Goal: Task Accomplishment & Management: Manage account settings

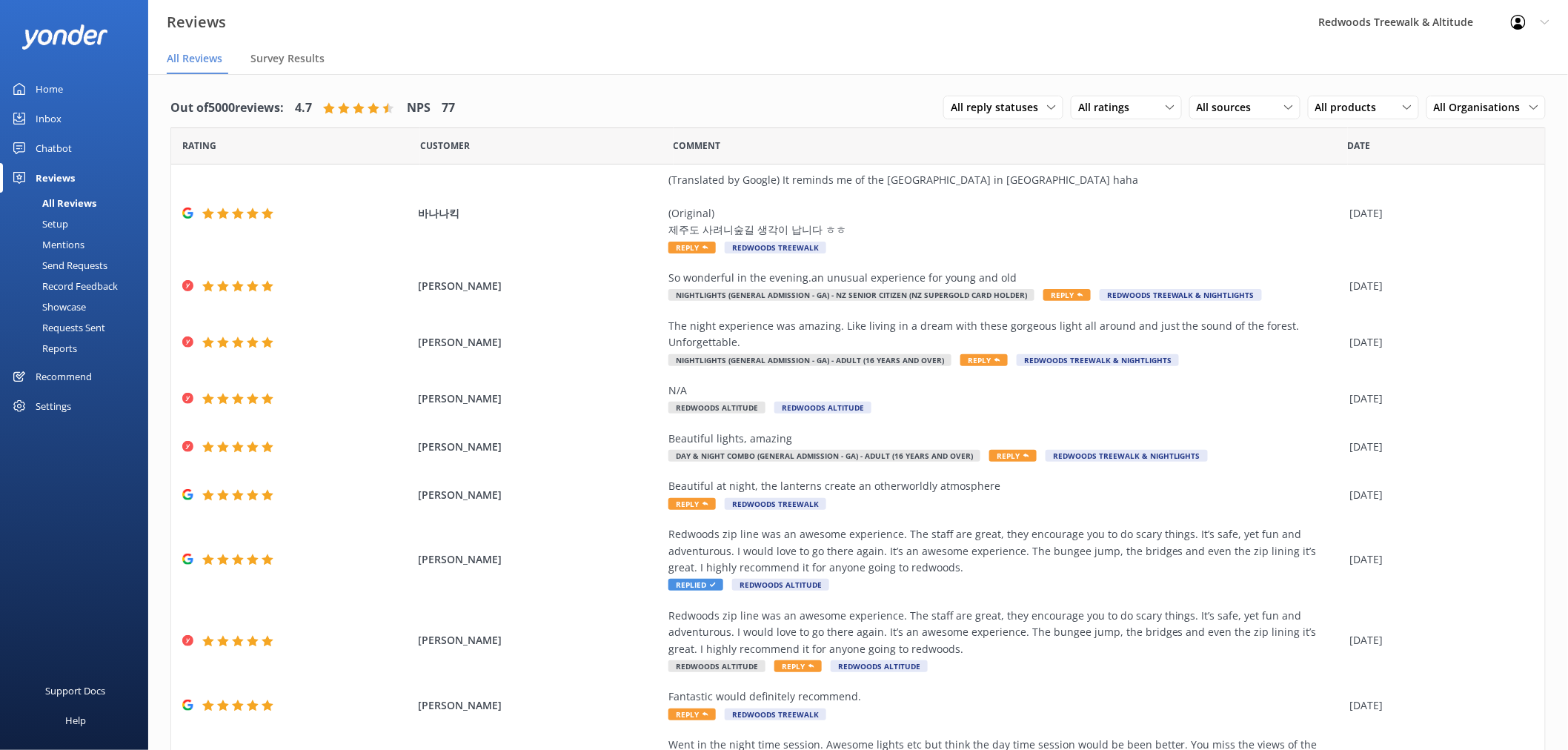
click at [93, 115] on link "Inbox" at bounding box center [74, 119] width 148 height 30
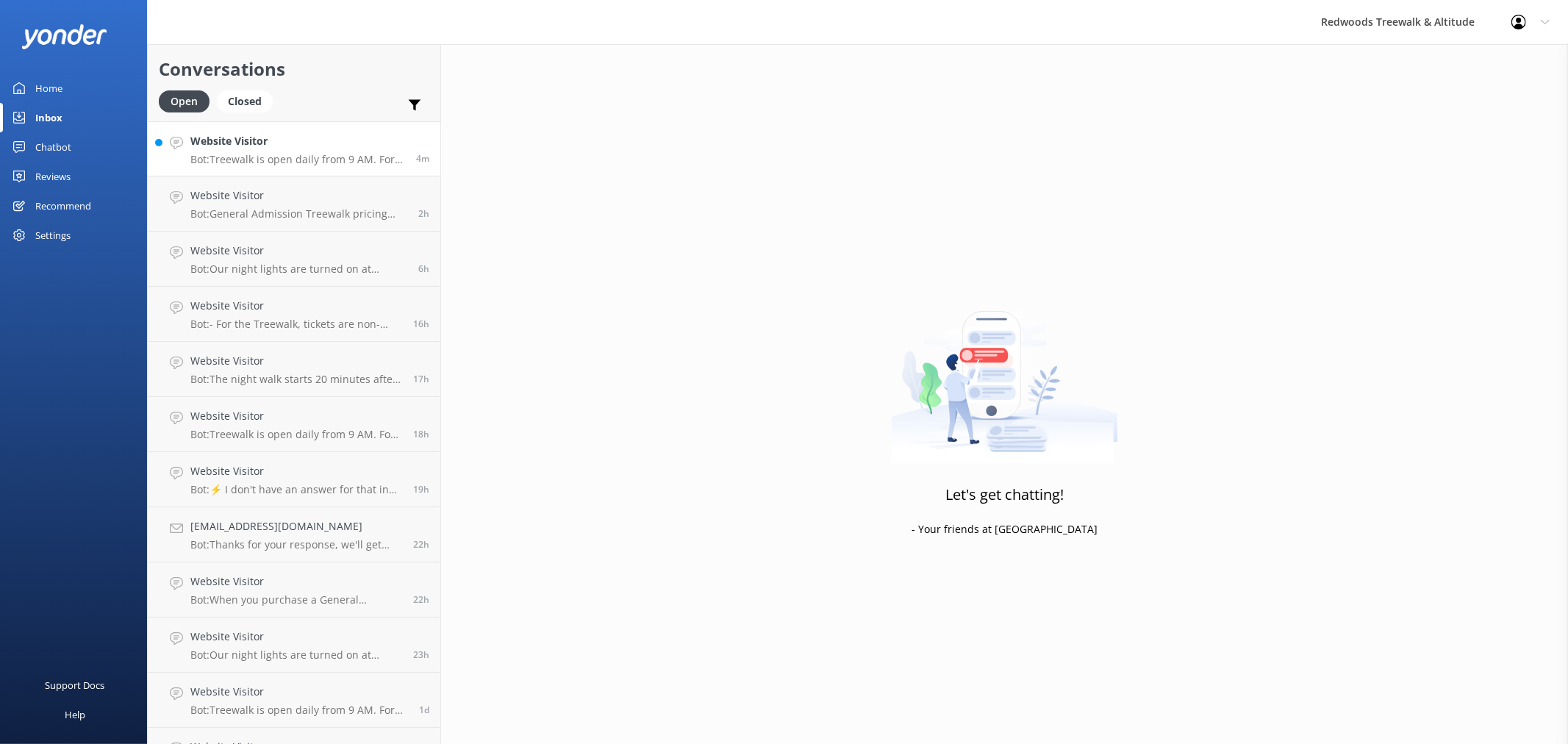
click at [288, 144] on h4 "Website Visitor" at bounding box center [297, 140] width 214 height 16
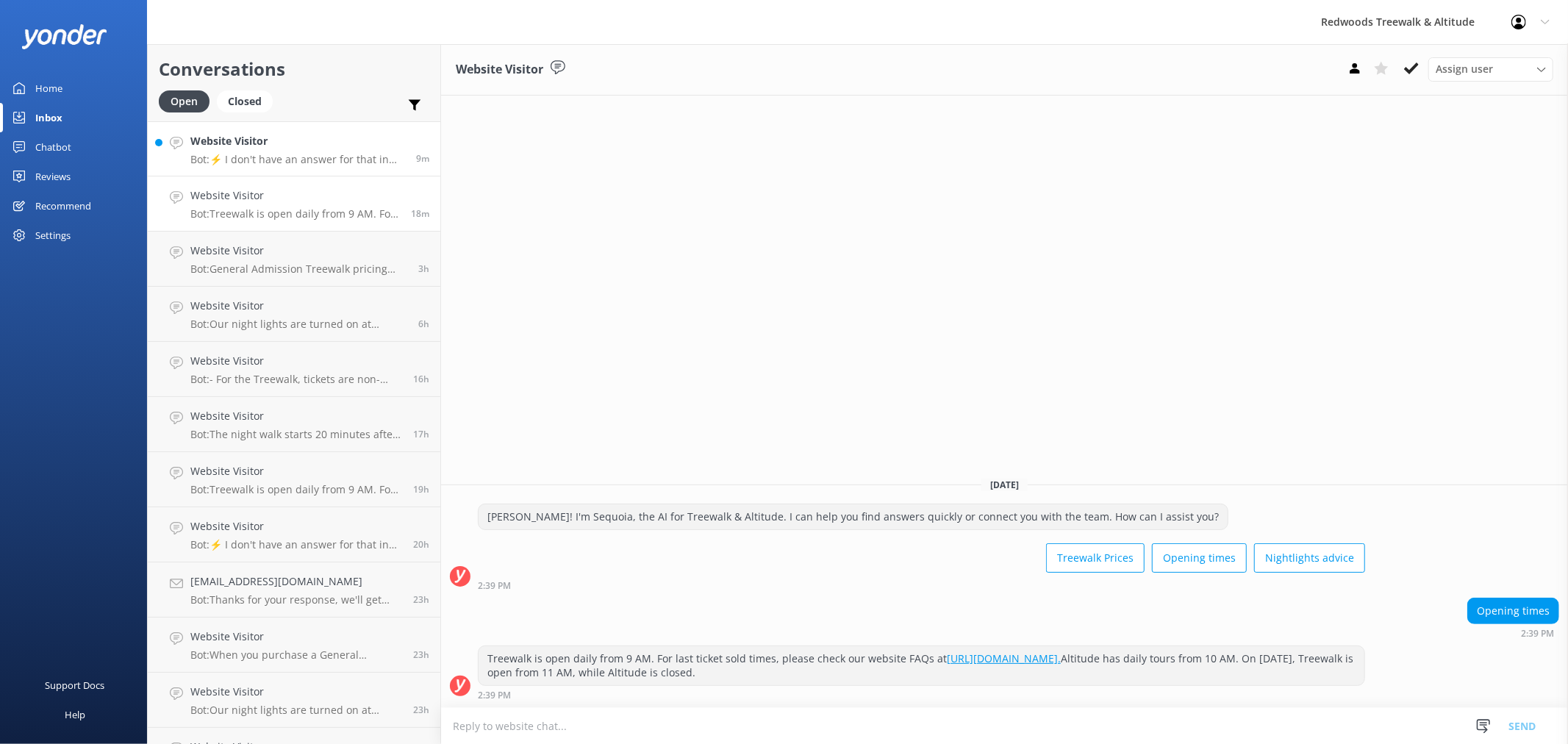
click at [266, 153] on p "Bot: ⚡ I don't have an answer for that in my knowledge base. Please try and rep…" at bounding box center [297, 160] width 214 height 13
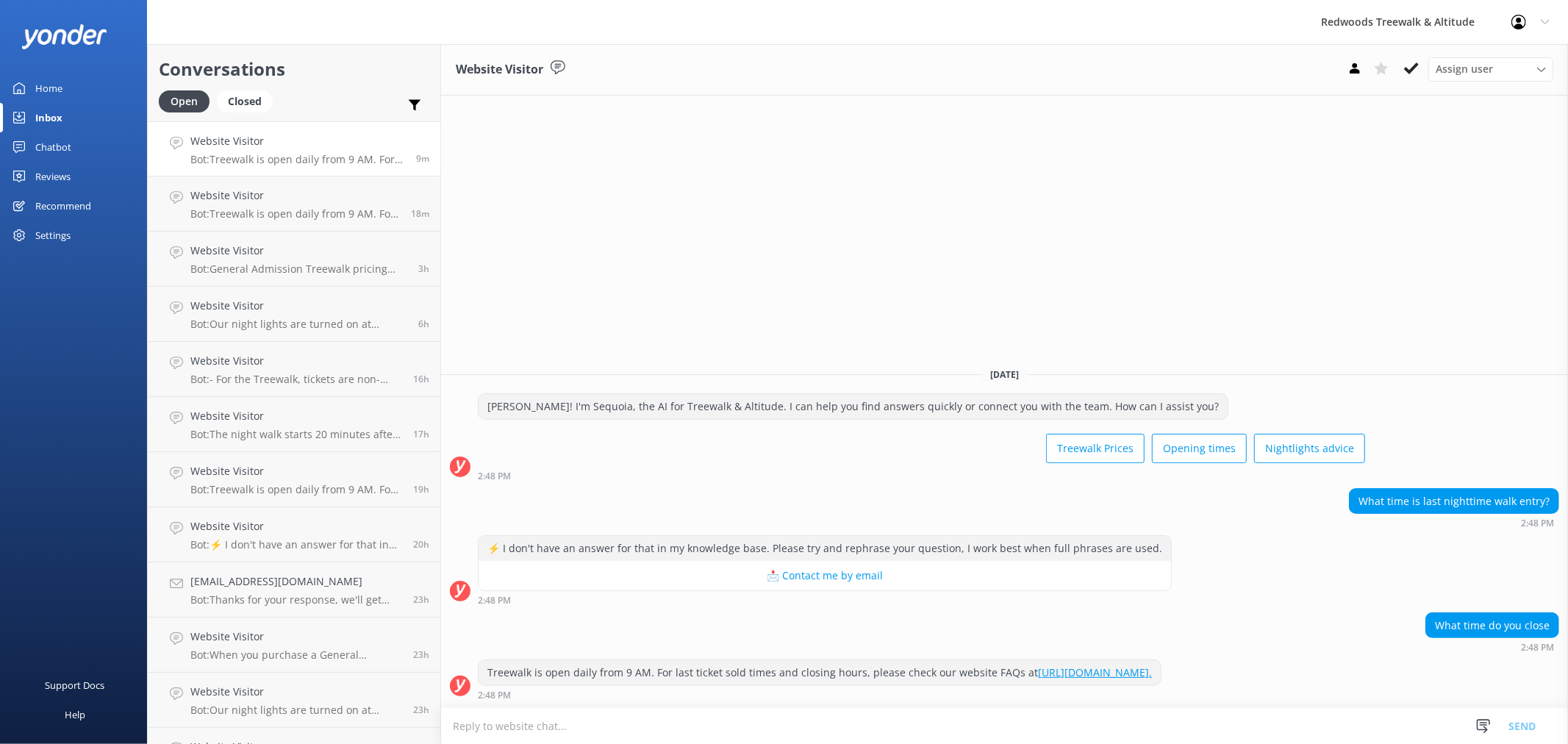
click at [71, 86] on link "Home" at bounding box center [73, 88] width 147 height 30
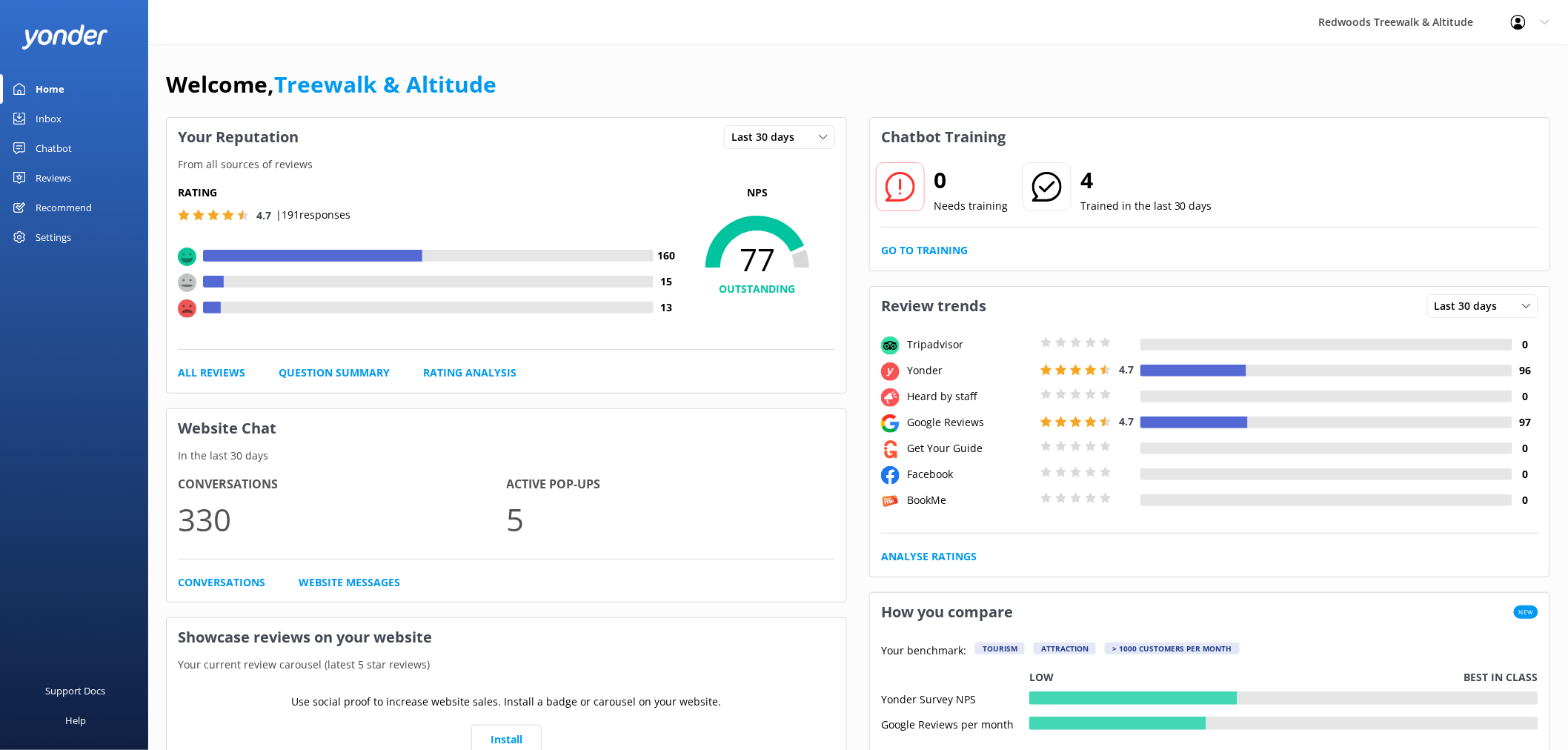
click at [71, 180] on link "Reviews" at bounding box center [74, 178] width 148 height 30
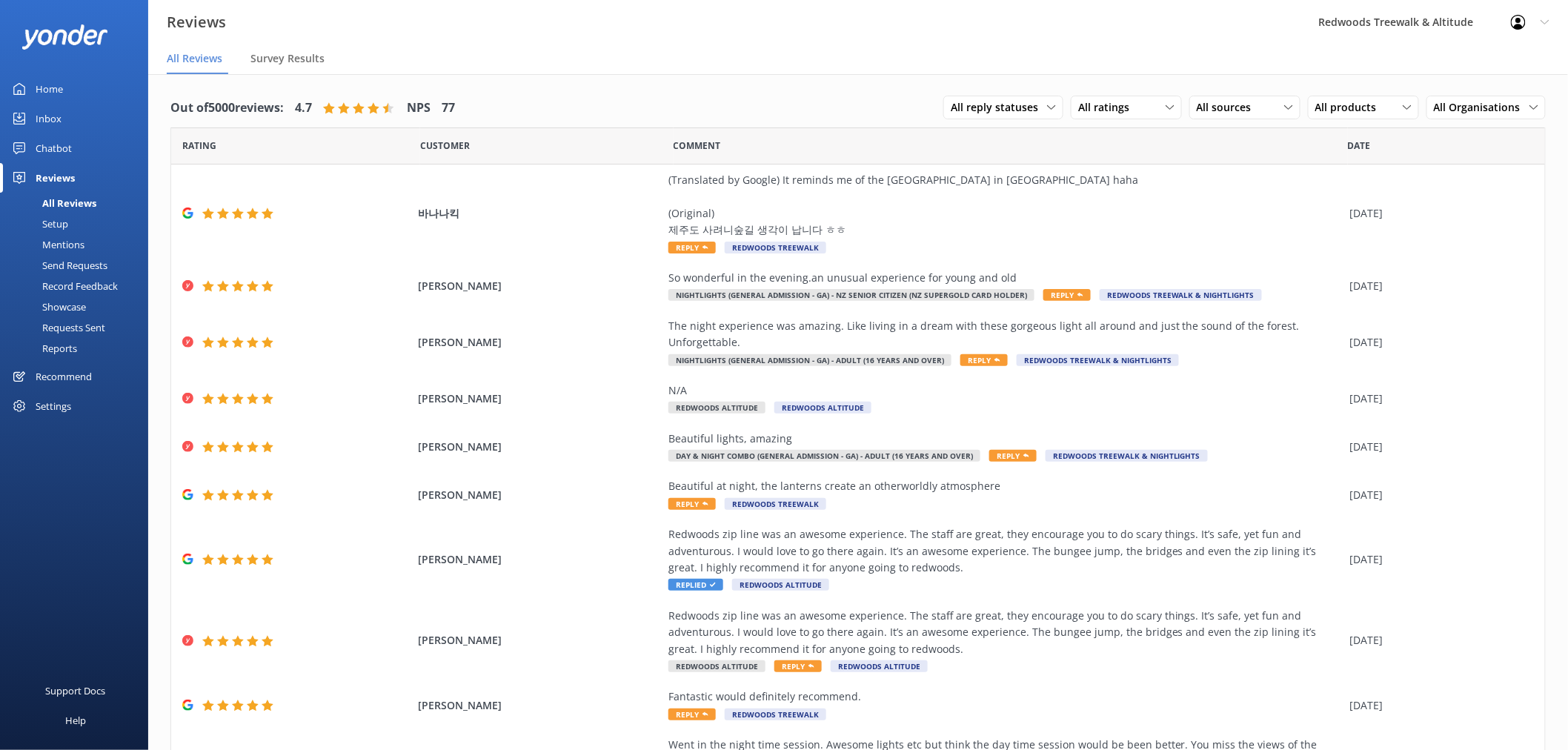
click at [85, 110] on link "Inbox" at bounding box center [74, 119] width 148 height 30
